Goal: Find specific page/section: Find specific page/section

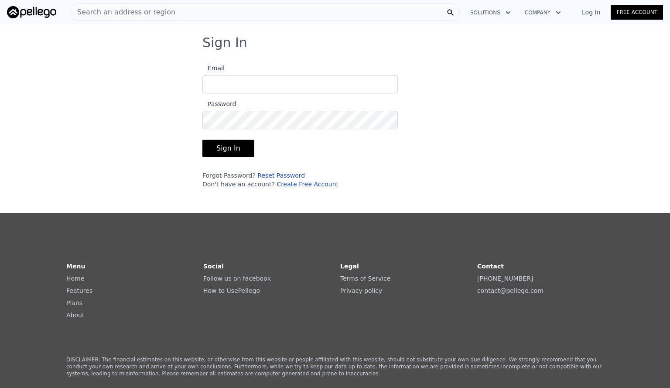
type input "[EMAIL_ADDRESS][DOMAIN_NAME]"
click at [209, 147] on button "Sign In" at bounding box center [228, 148] width 52 height 17
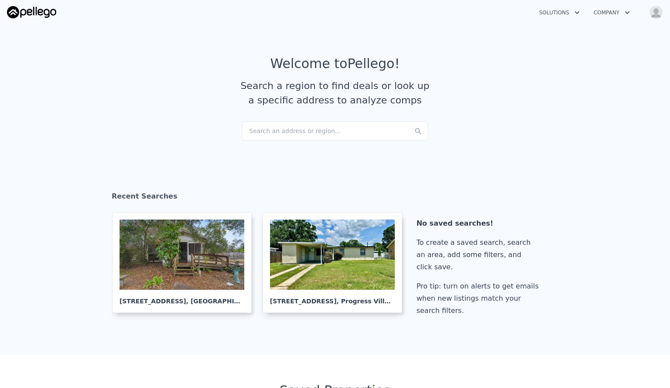
click at [267, 121] on article "Welcome to Pellego ! Search a region to find deals or look up a specific addres…" at bounding box center [335, 88] width 558 height 65
click at [270, 128] on div "Search an address or region..." at bounding box center [335, 130] width 187 height 19
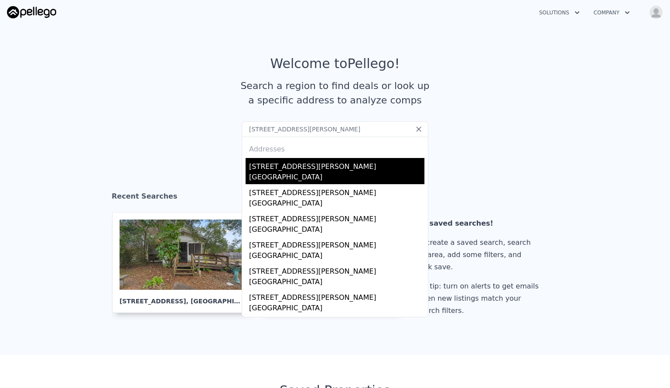
type input "[STREET_ADDRESS][PERSON_NAME]"
click at [281, 181] on div "[GEOGRAPHIC_DATA]" at bounding box center [336, 178] width 175 height 12
